Goal: Navigation & Orientation: Go to known website

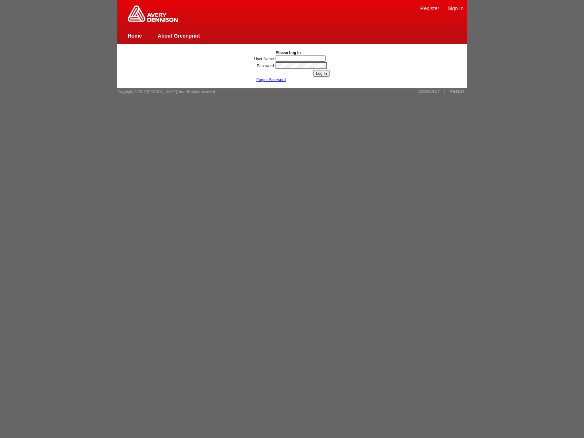
click at [135, 35] on link "Home" at bounding box center [135, 36] width 14 height 6
type input "nessus_was_name_wypavjjkwas_asa22ykhe90q"
click at [301, 58] on input "User Name:" at bounding box center [301, 58] width 50 height 6
click at [271, 80] on link "Forgot Password" at bounding box center [271, 79] width 30 height 4
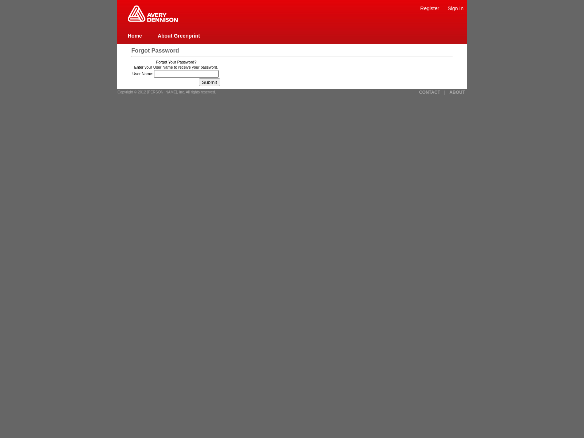
click at [153, 20] on img at bounding box center [153, 13] width 50 height 16
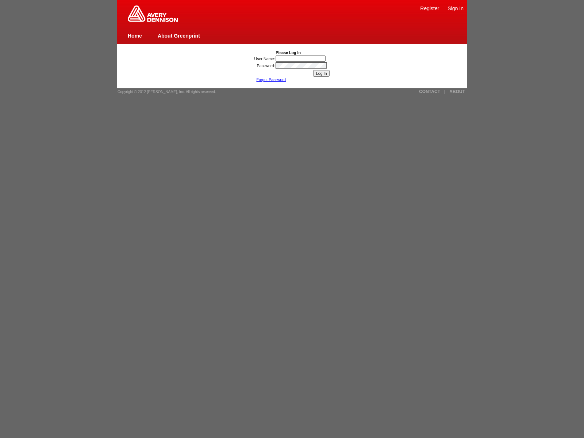
click at [271, 80] on link "Forgot Password" at bounding box center [271, 79] width 30 height 4
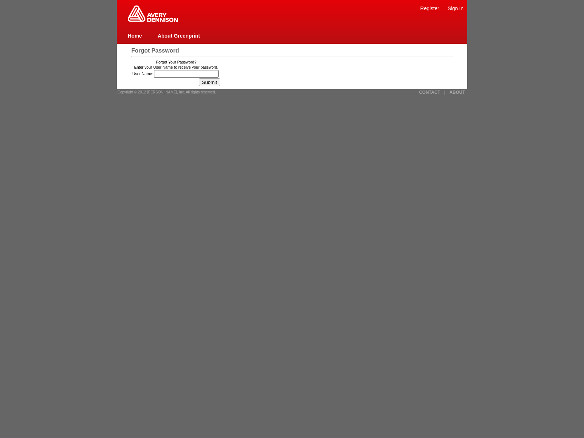
click at [164, 92] on span "Copyright © 2012 [PERSON_NAME], Inc. All rights reserved." at bounding box center [167, 92] width 99 height 4
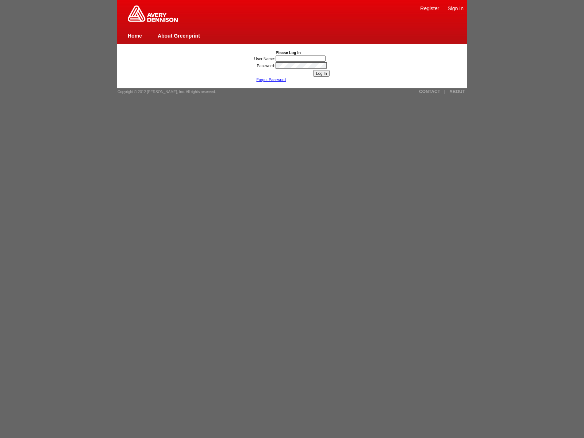
click at [135, 35] on link "Home" at bounding box center [135, 36] width 14 height 6
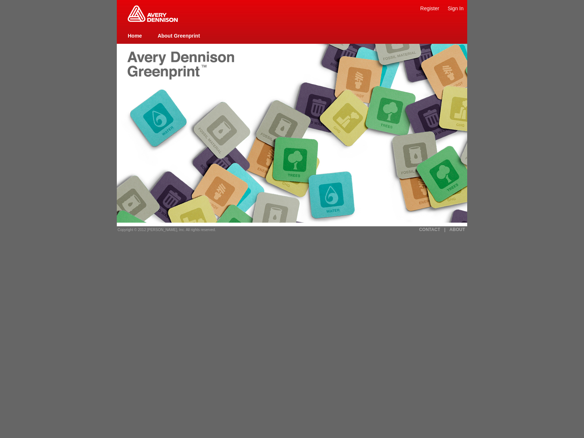
click at [135, 35] on link "Home" at bounding box center [135, 36] width 14 height 6
